Goal: Obtain resource: Download file/media

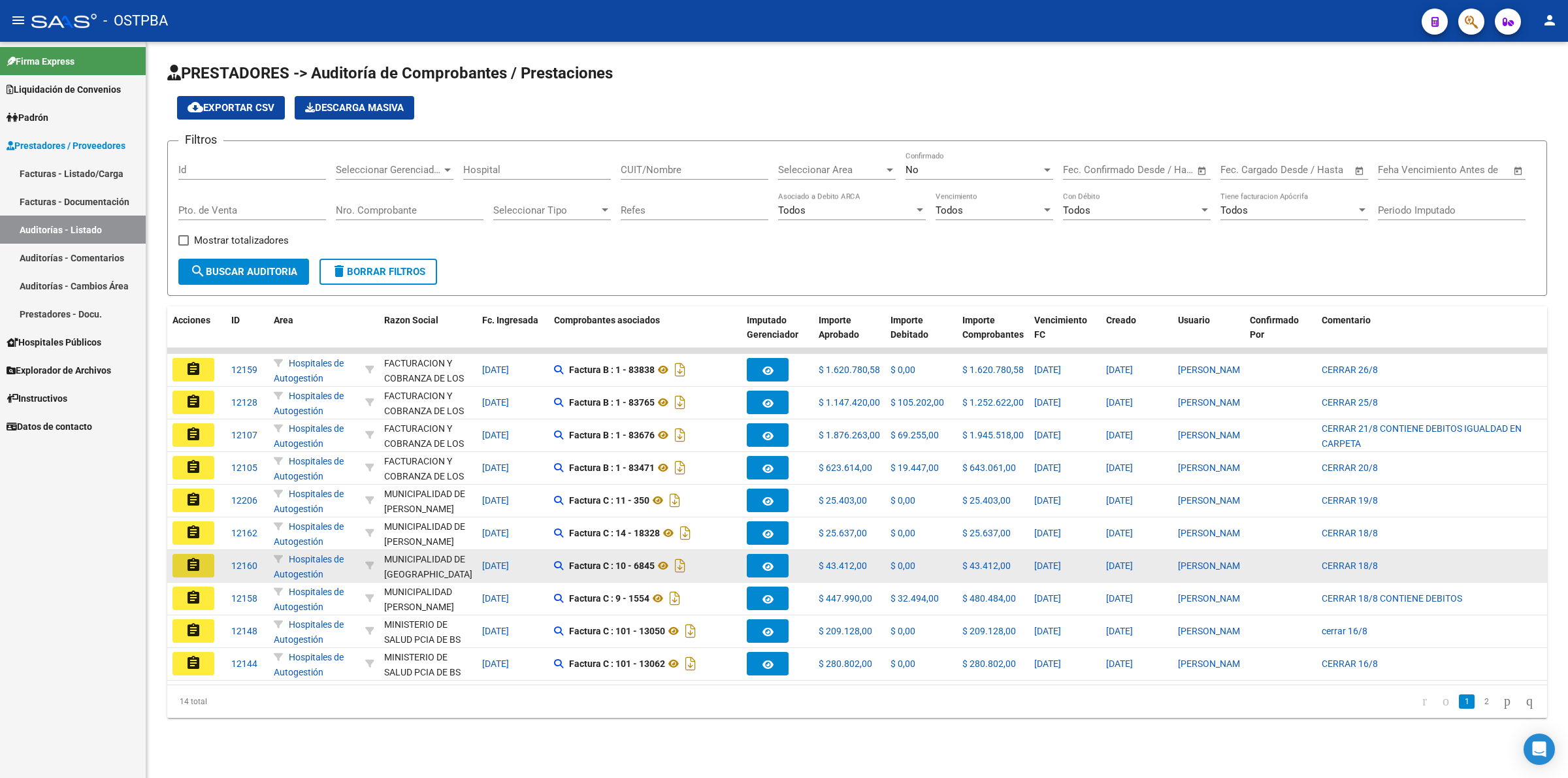
click at [200, 560] on mat-icon "assignment" at bounding box center [193, 564] width 15 height 15
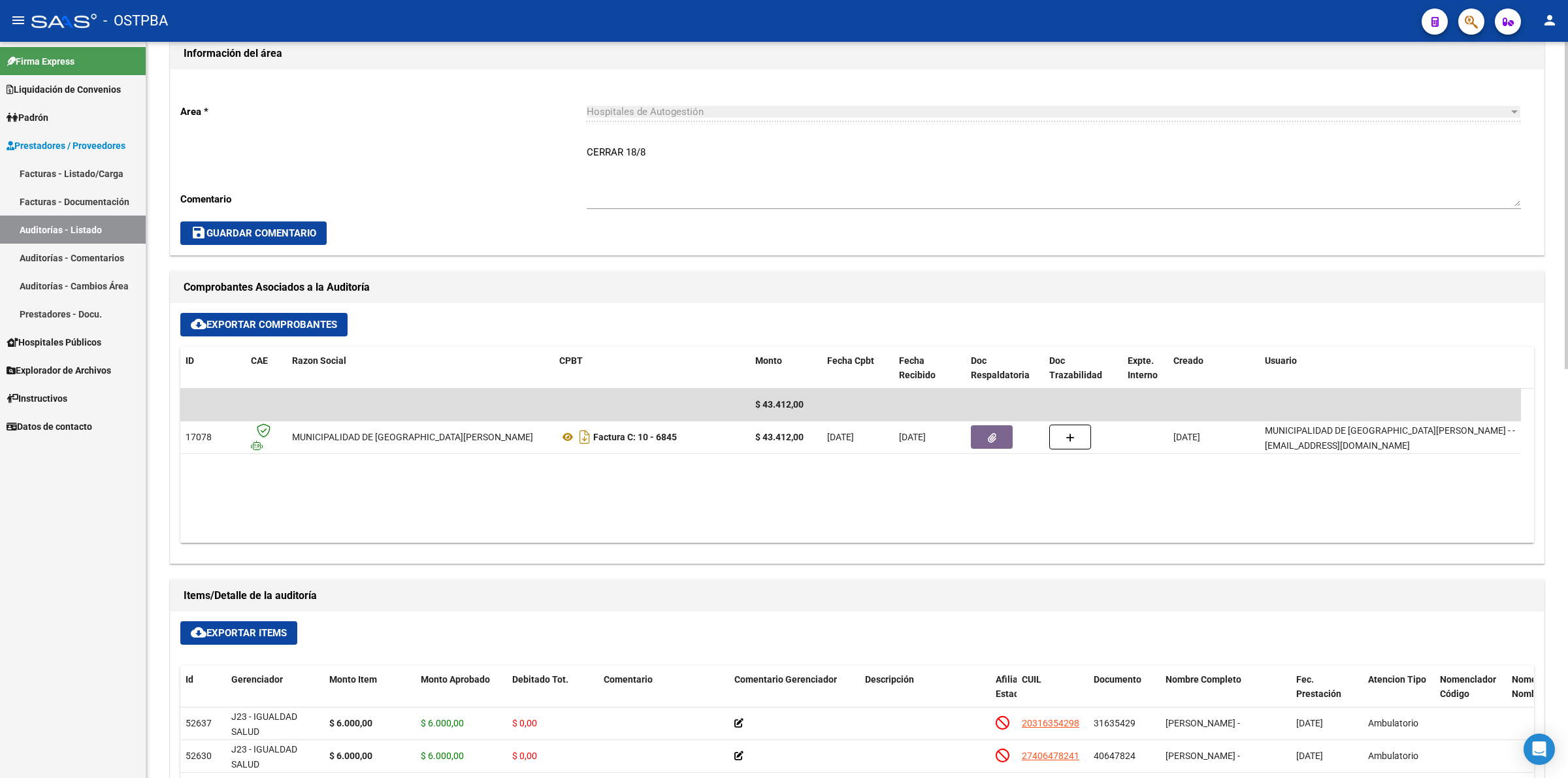
scroll to position [327, 0]
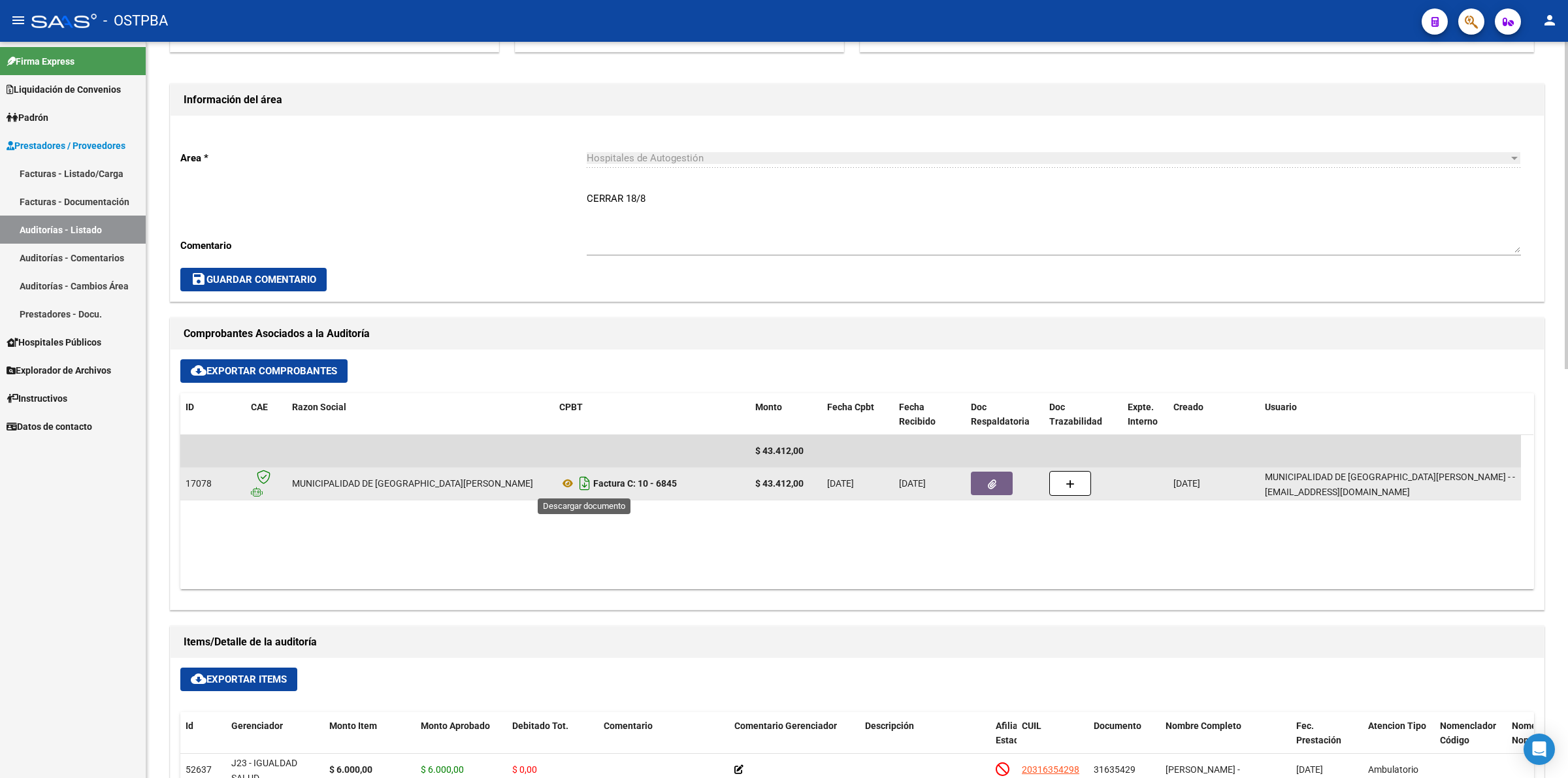
click at [583, 480] on icon "Descargar documento" at bounding box center [584, 483] width 17 height 21
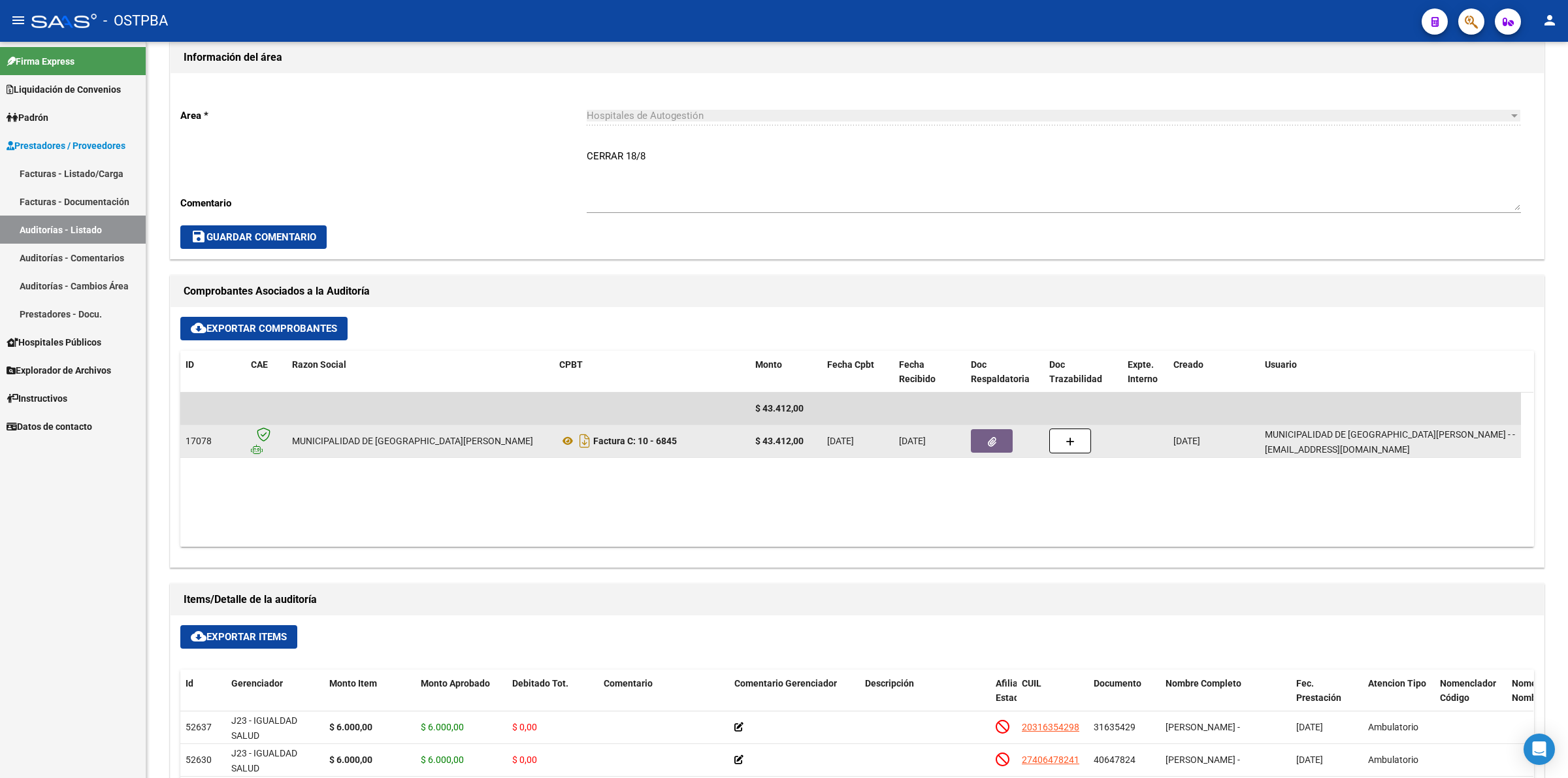
scroll to position [408, 0]
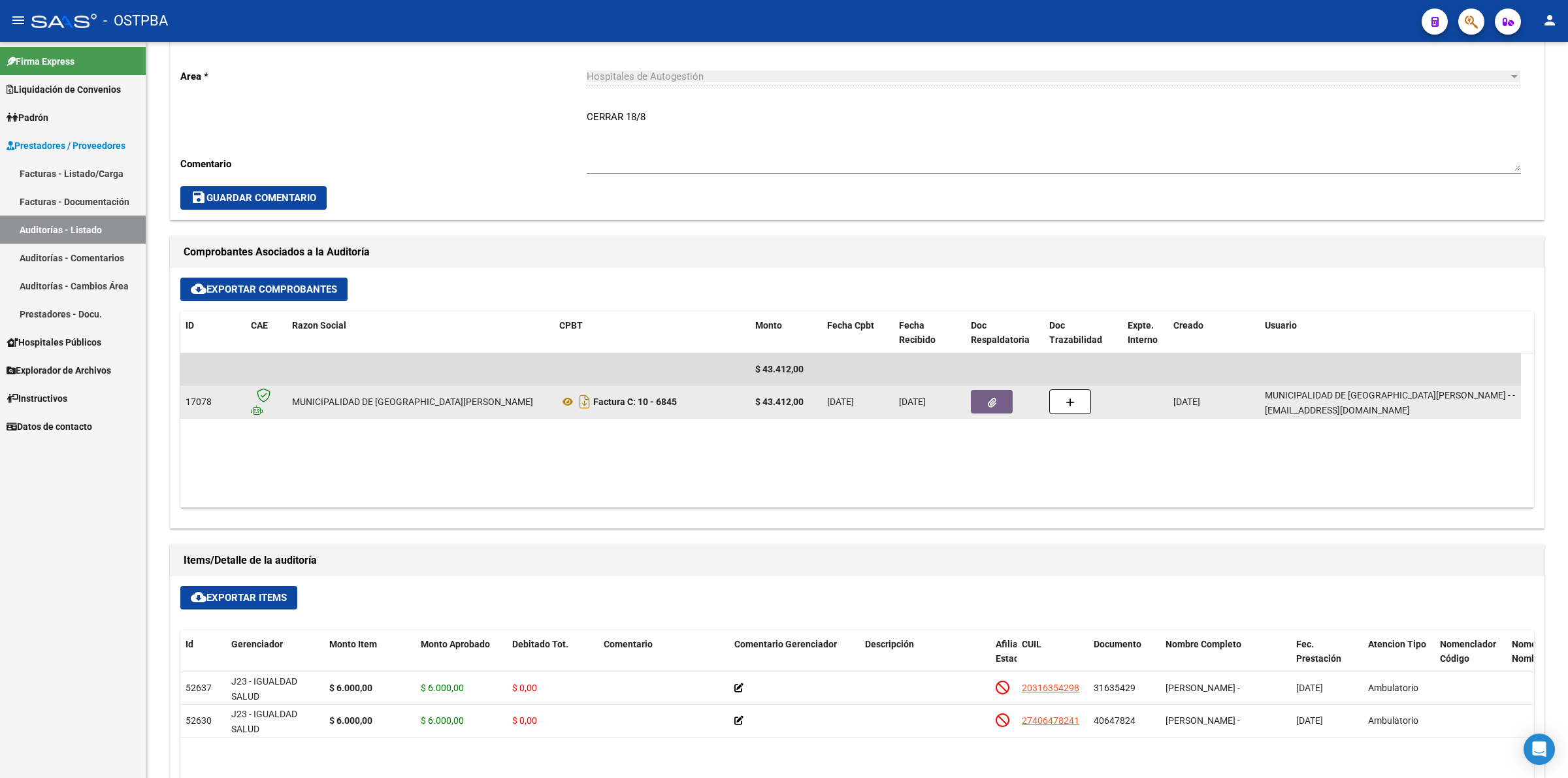
click at [990, 399] on icon "button" at bounding box center [992, 402] width 9 height 10
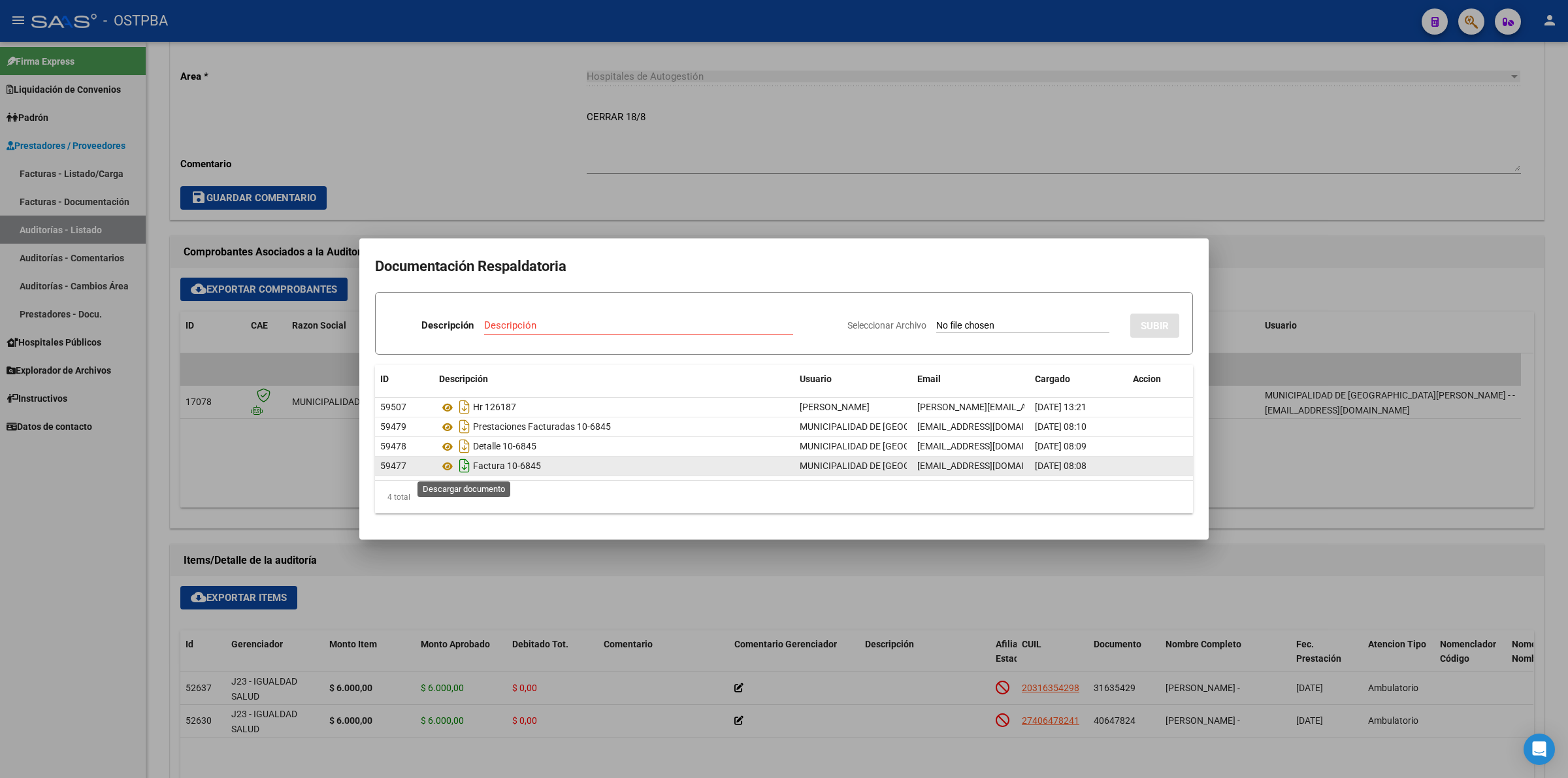
click at [461, 465] on icon "Descargar documento" at bounding box center [464, 465] width 17 height 21
click at [468, 448] on icon "Descargar documento" at bounding box center [464, 446] width 17 height 21
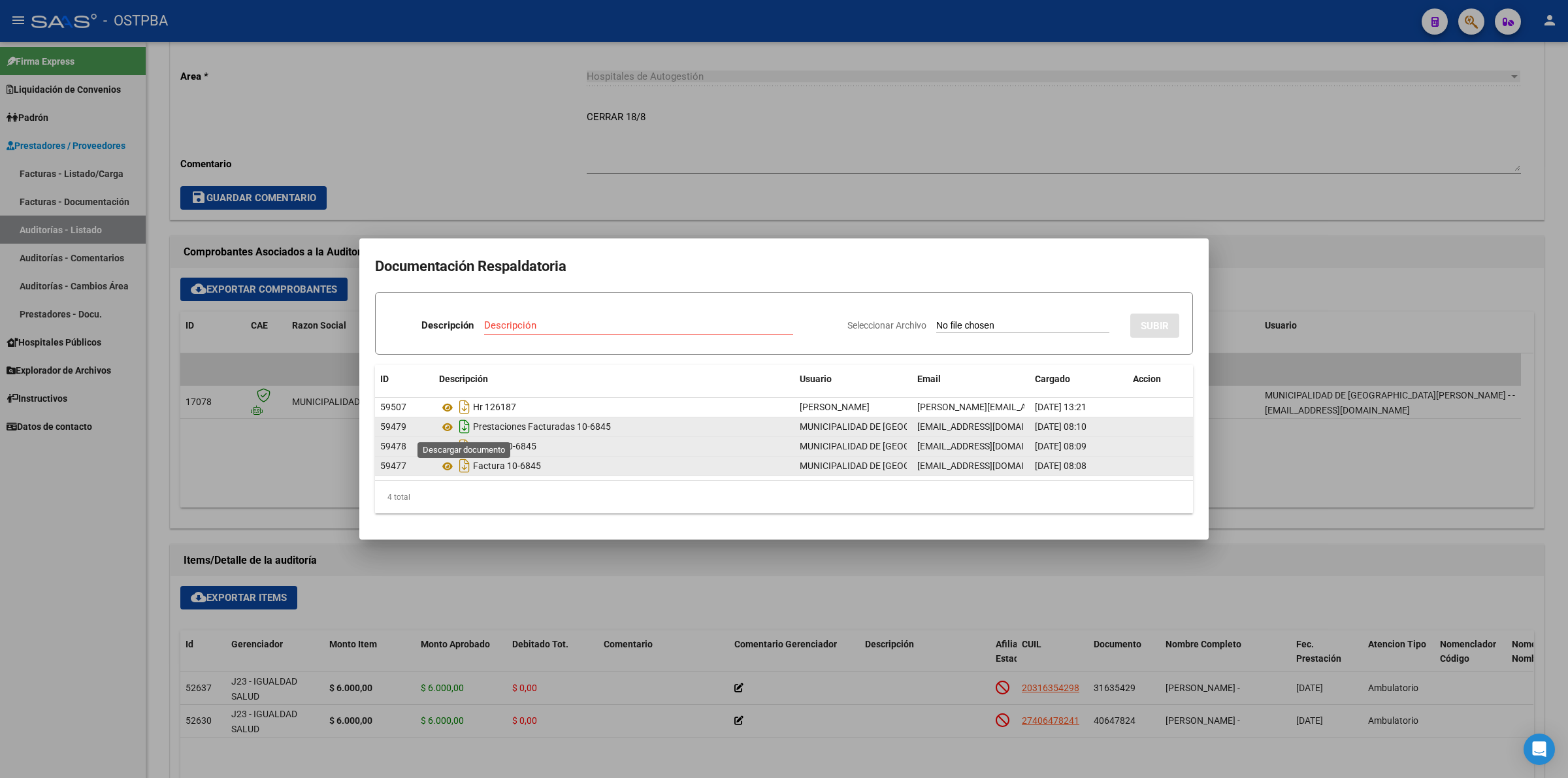
click at [460, 422] on icon "Descargar documento" at bounding box center [464, 426] width 17 height 21
click at [952, 142] on div at bounding box center [784, 389] width 1568 height 778
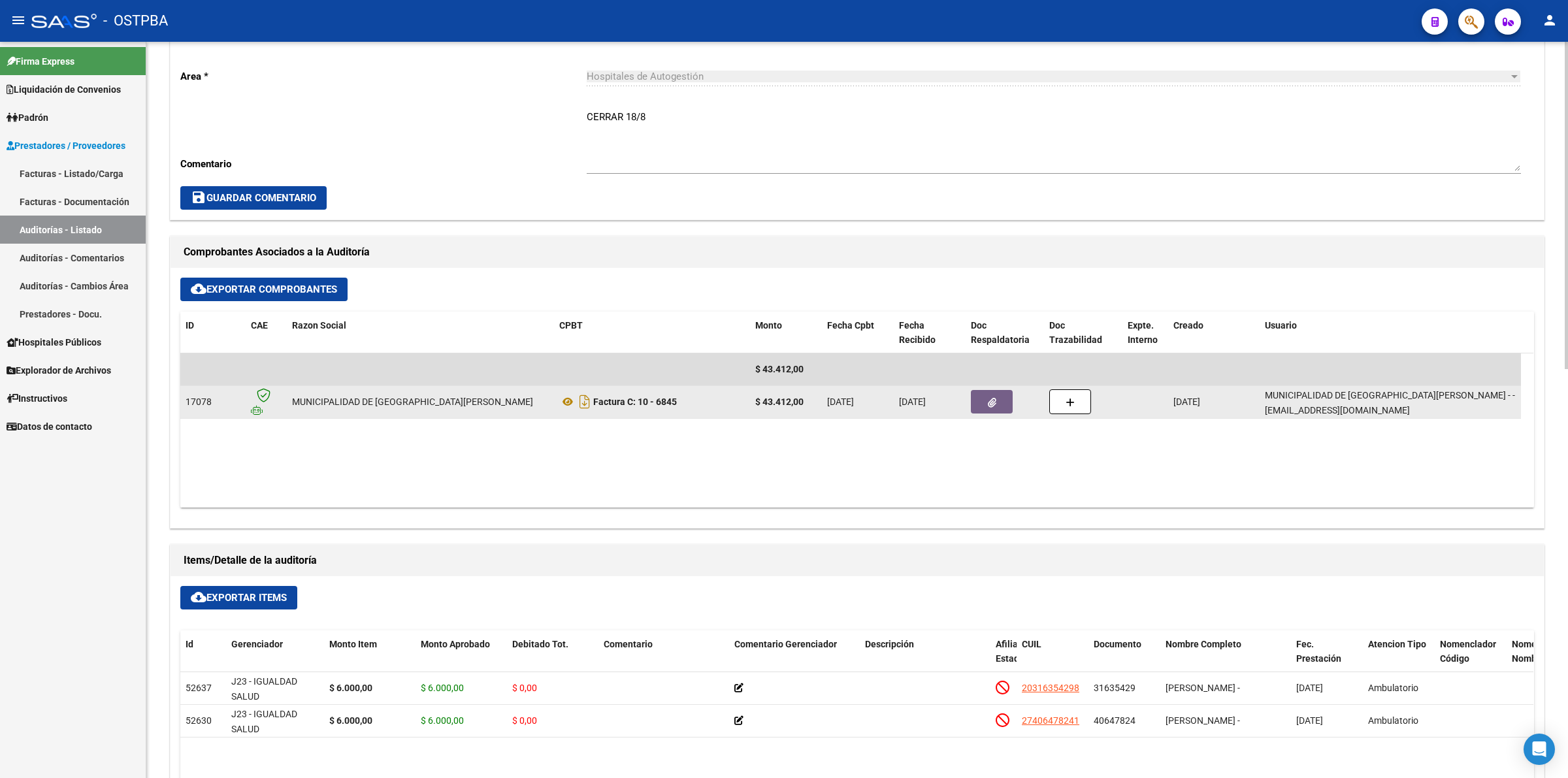
click at [988, 406] on icon "button" at bounding box center [992, 402] width 9 height 10
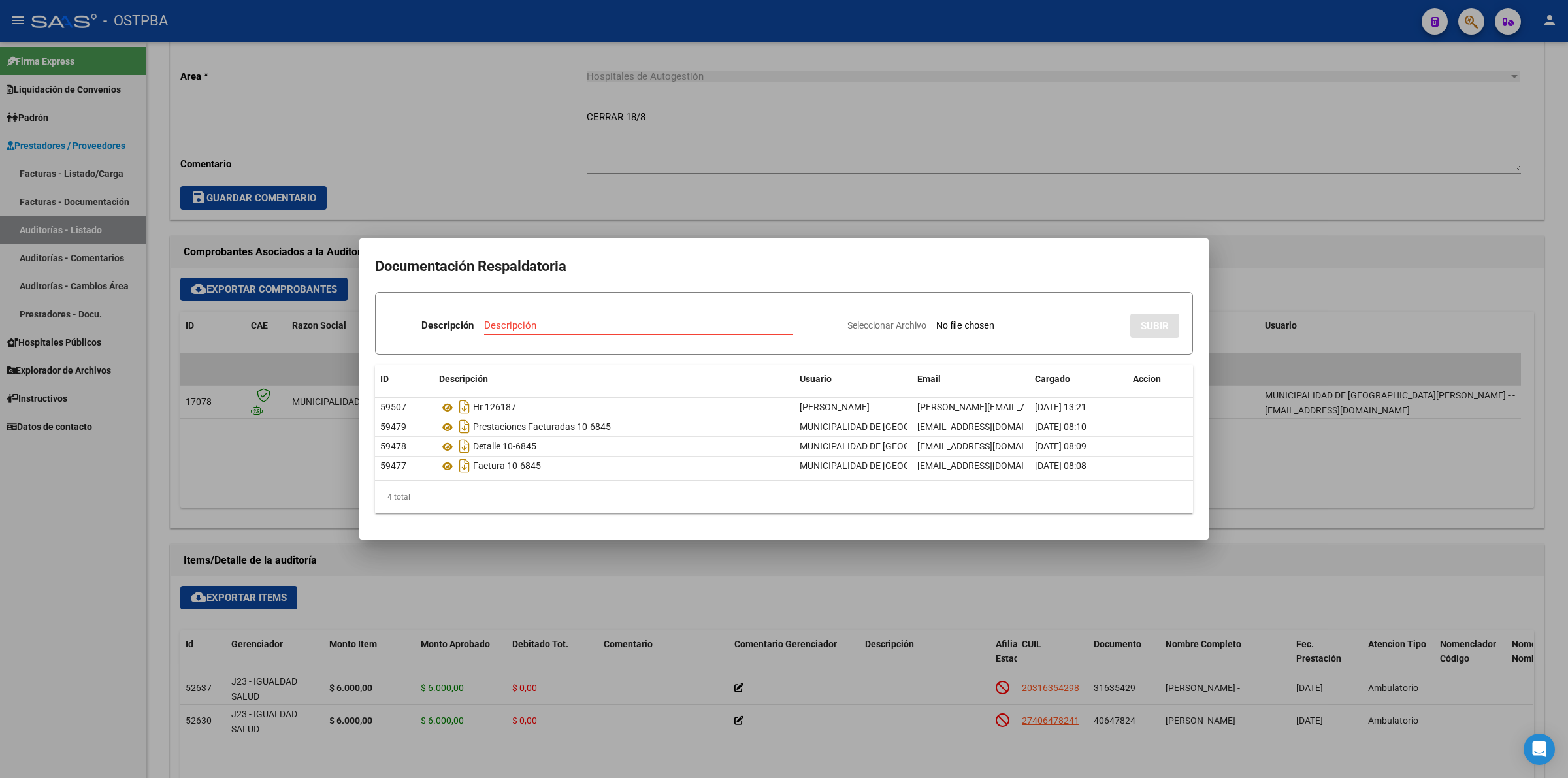
drag, startPoint x: 632, startPoint y: 46, endPoint x: 1118, endPoint y: 116, distance: 491.0
click at [1118, 116] on div at bounding box center [784, 389] width 1568 height 778
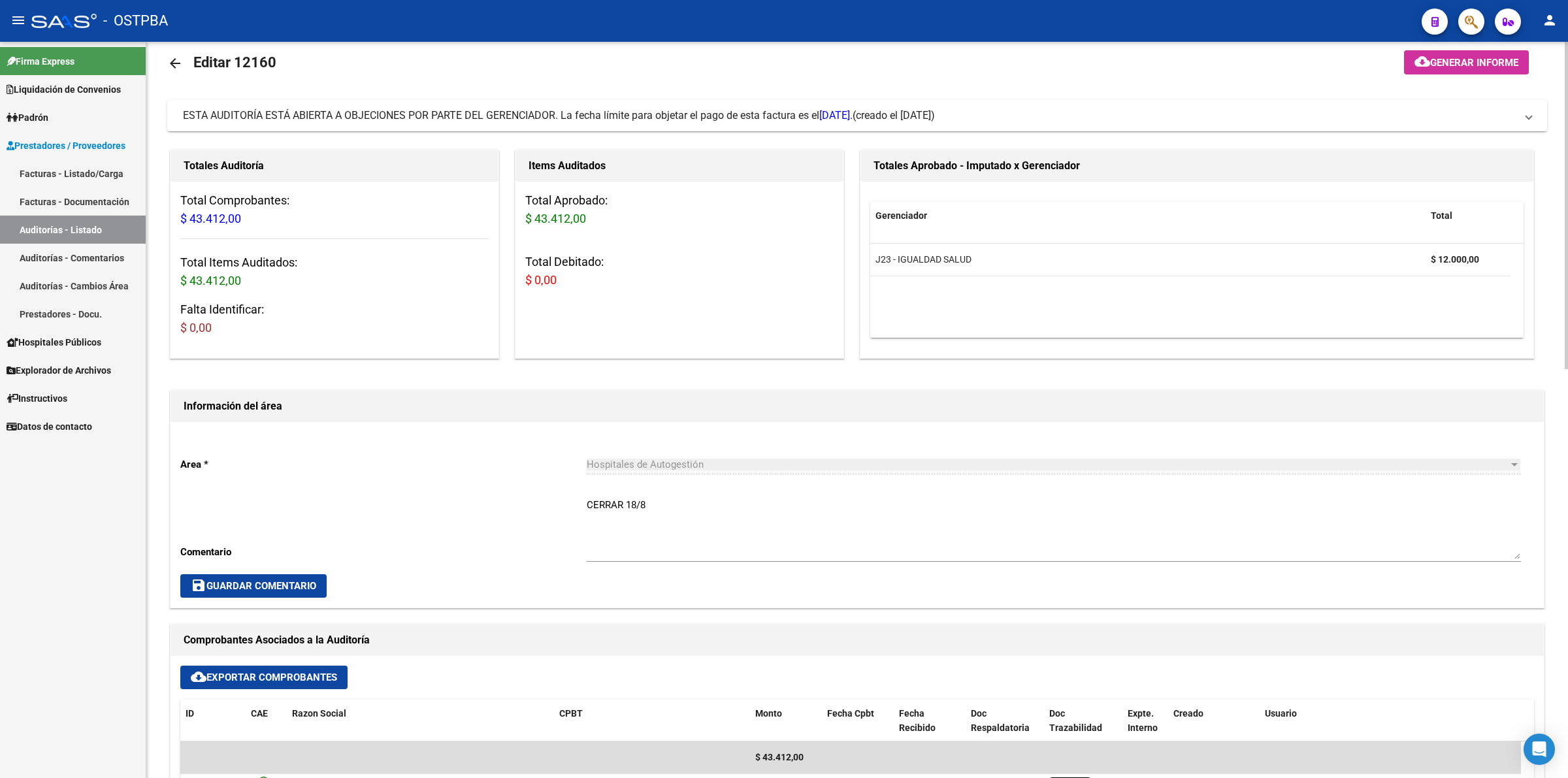
scroll to position [0, 0]
